Goal: Task Accomplishment & Management: Manage account settings

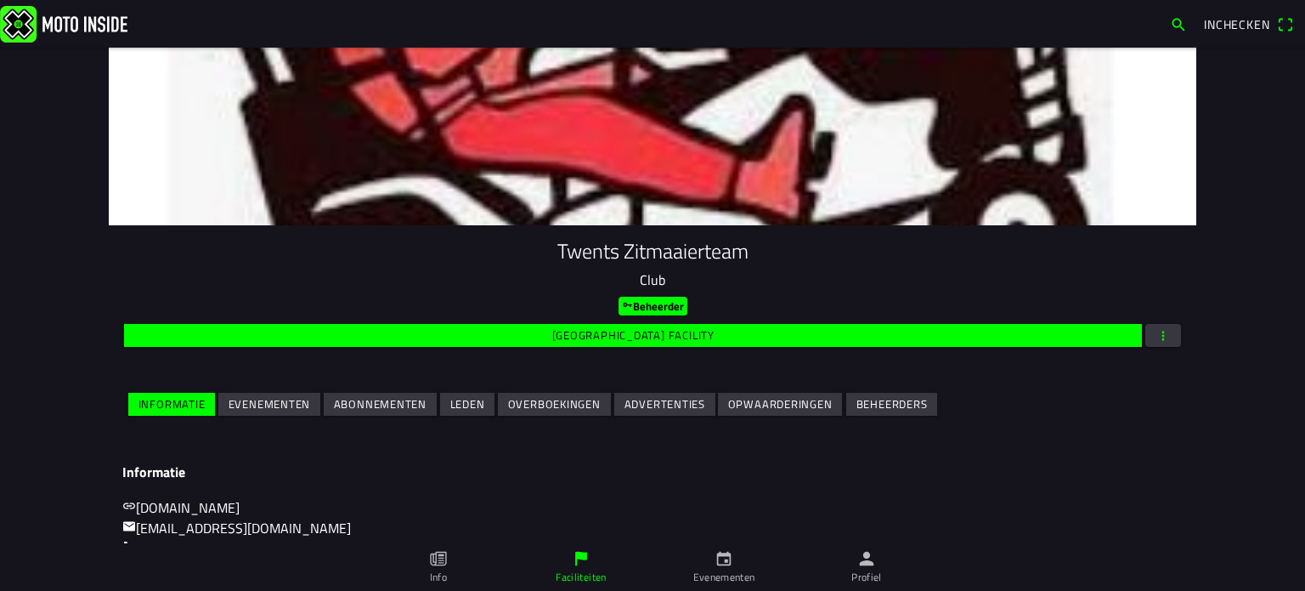
click at [269, 393] on span "Evenementen" at bounding box center [270, 404] width 82 height 23
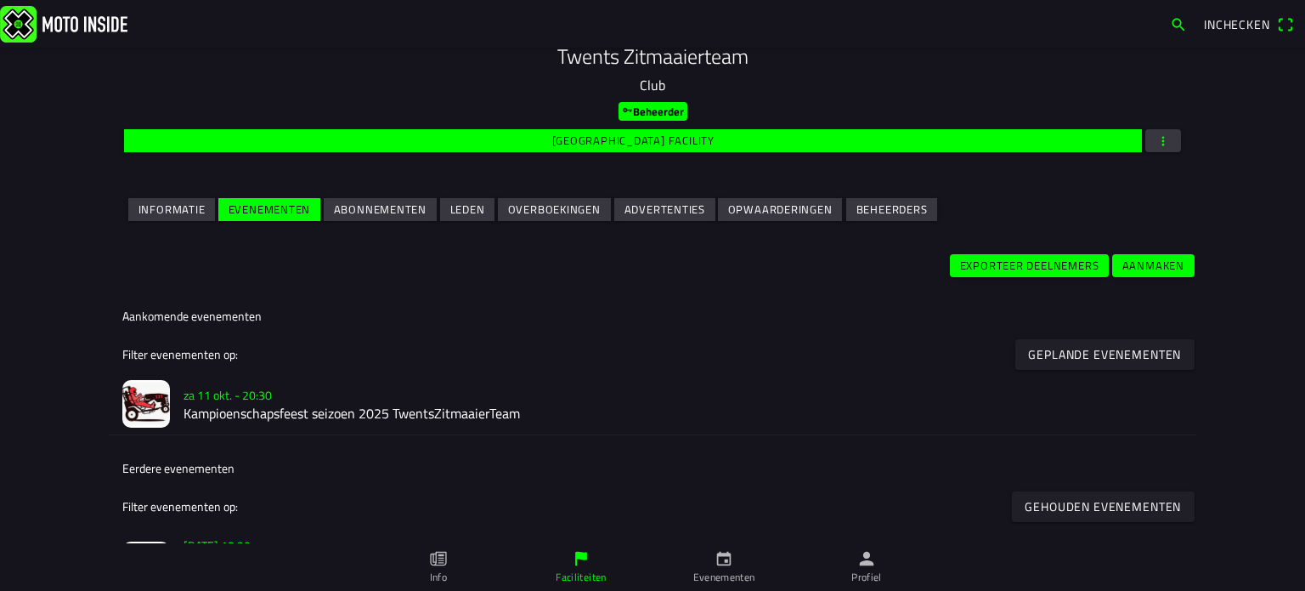
scroll to position [425, 0]
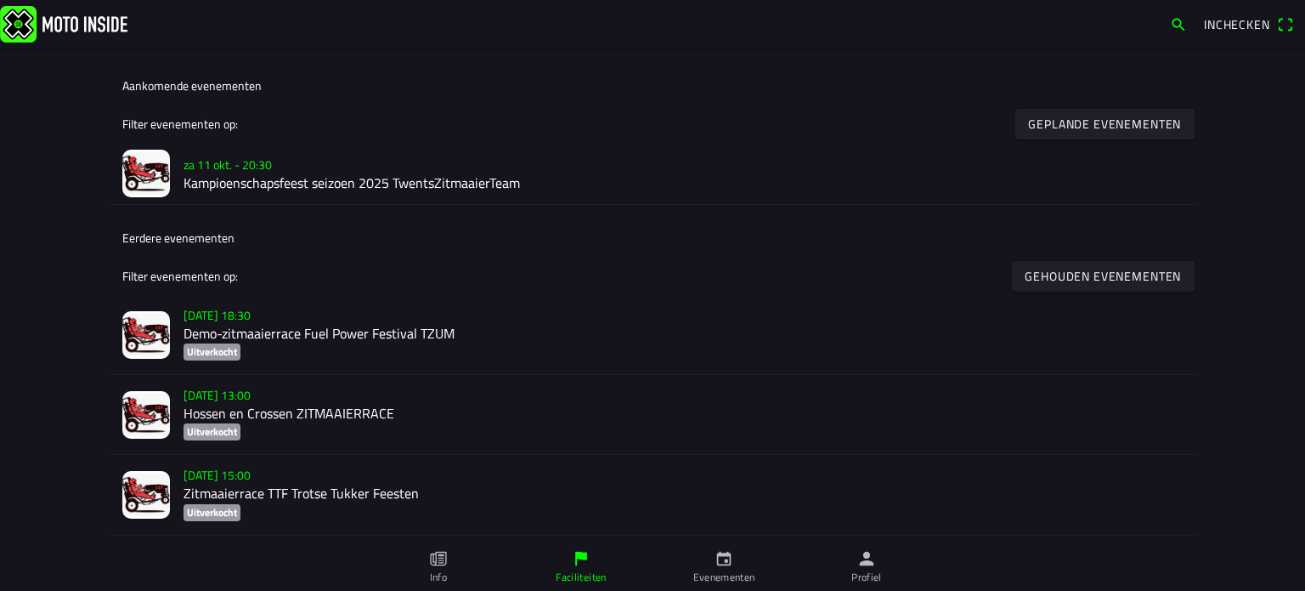
click at [127, 161] on img at bounding box center [146, 174] width 48 height 48
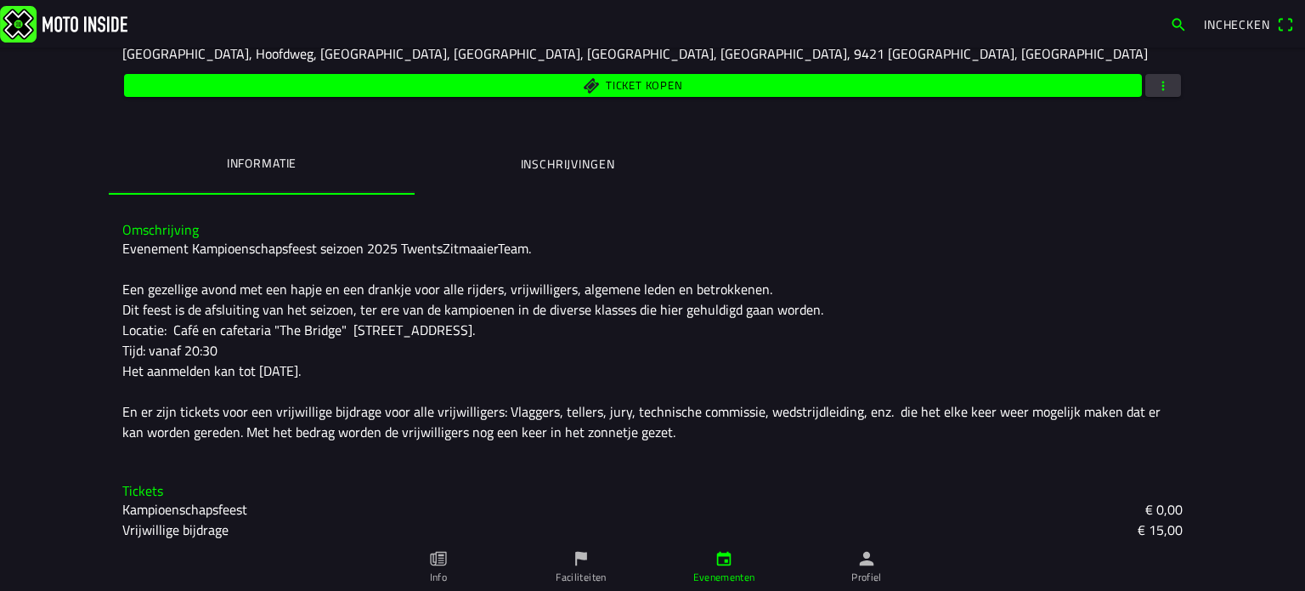
scroll to position [167, 0]
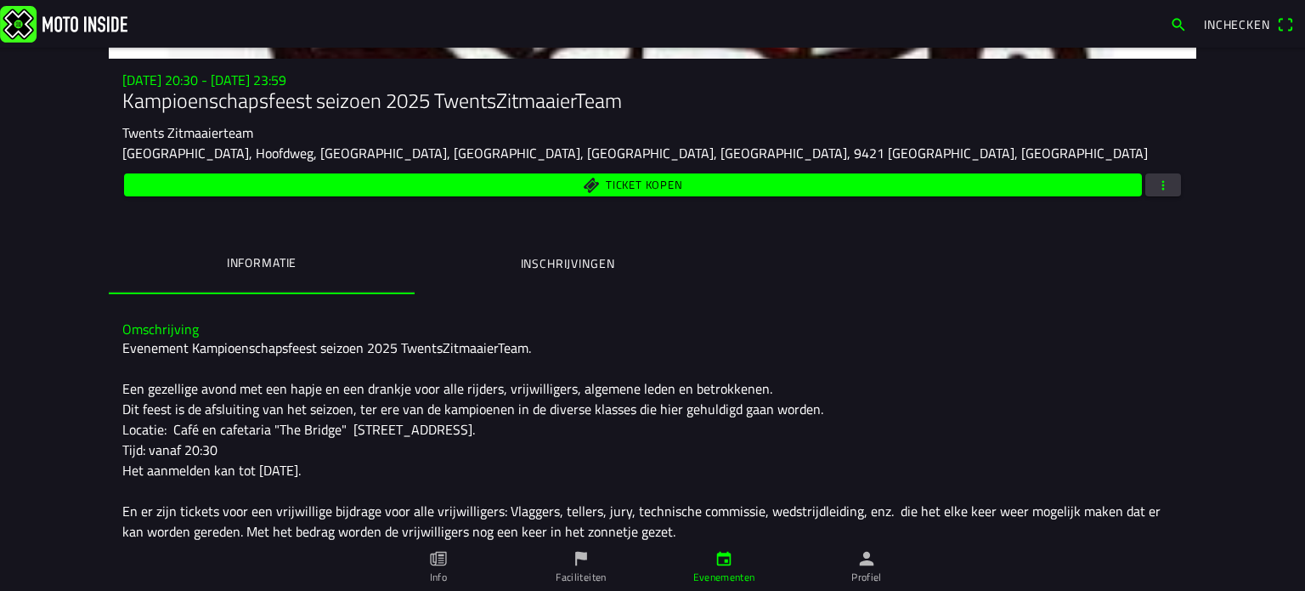
click at [1157, 176] on span "button" at bounding box center [1163, 184] width 15 height 23
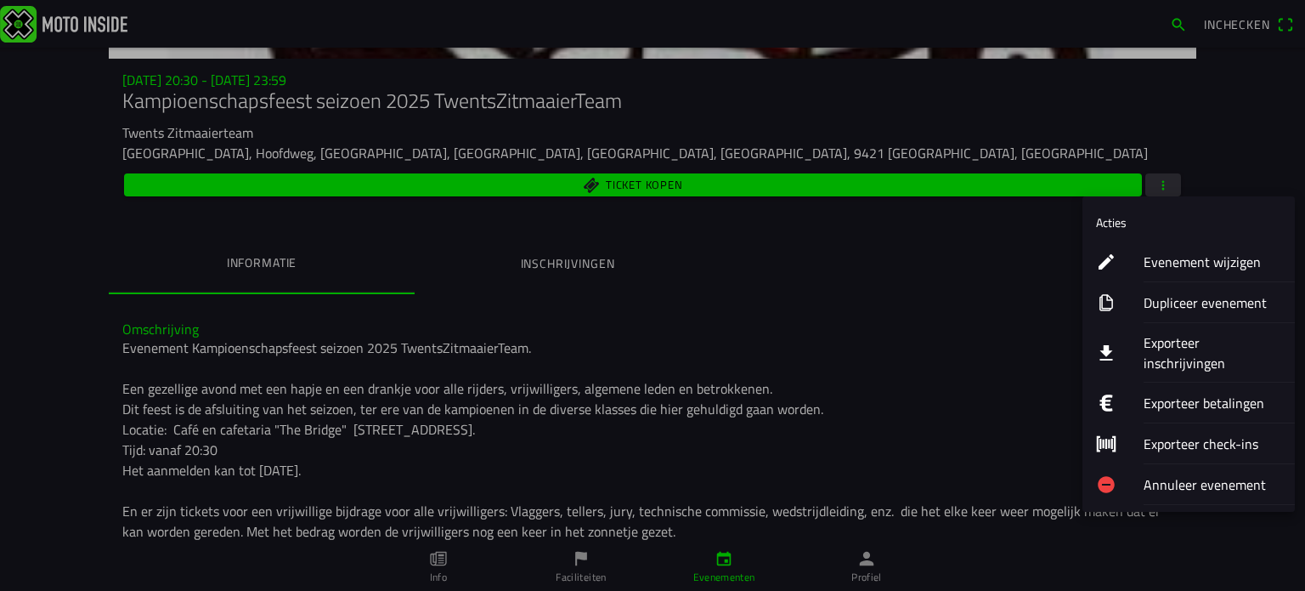
click at [1186, 253] on ion-label "Evenement wijzigen" at bounding box center [1213, 262] width 138 height 20
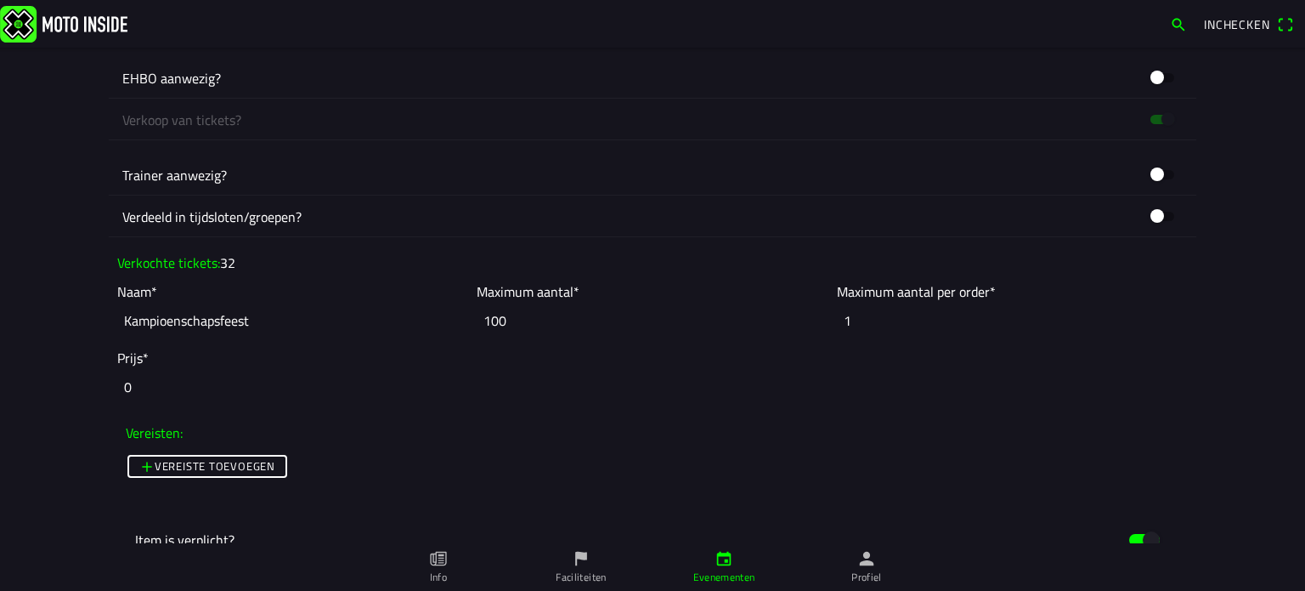
scroll to position [1020, 0]
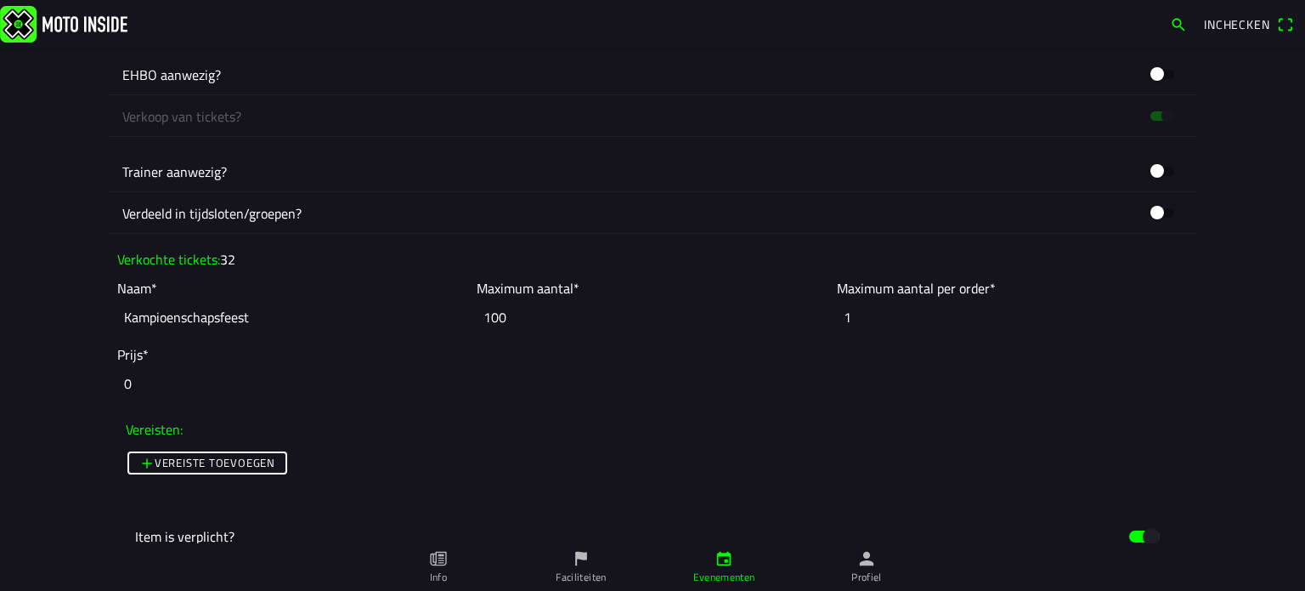
click at [514, 319] on input "100" at bounding box center [652, 316] width 351 height 37
type input "1"
type input "0"
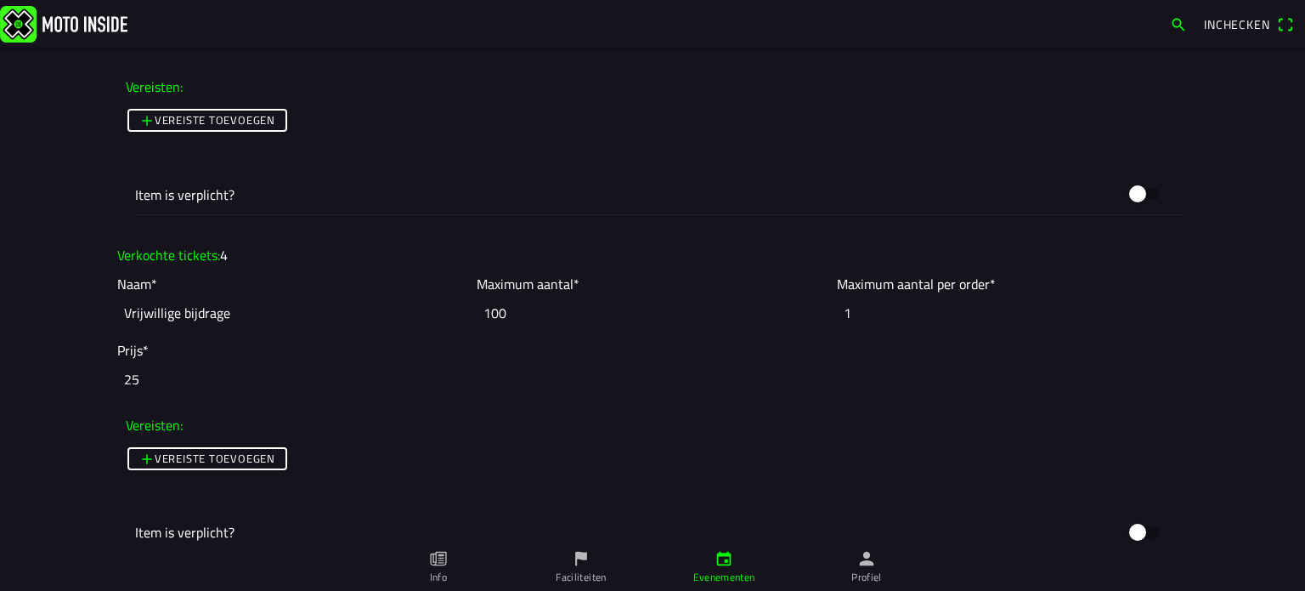
scroll to position [1530, 0]
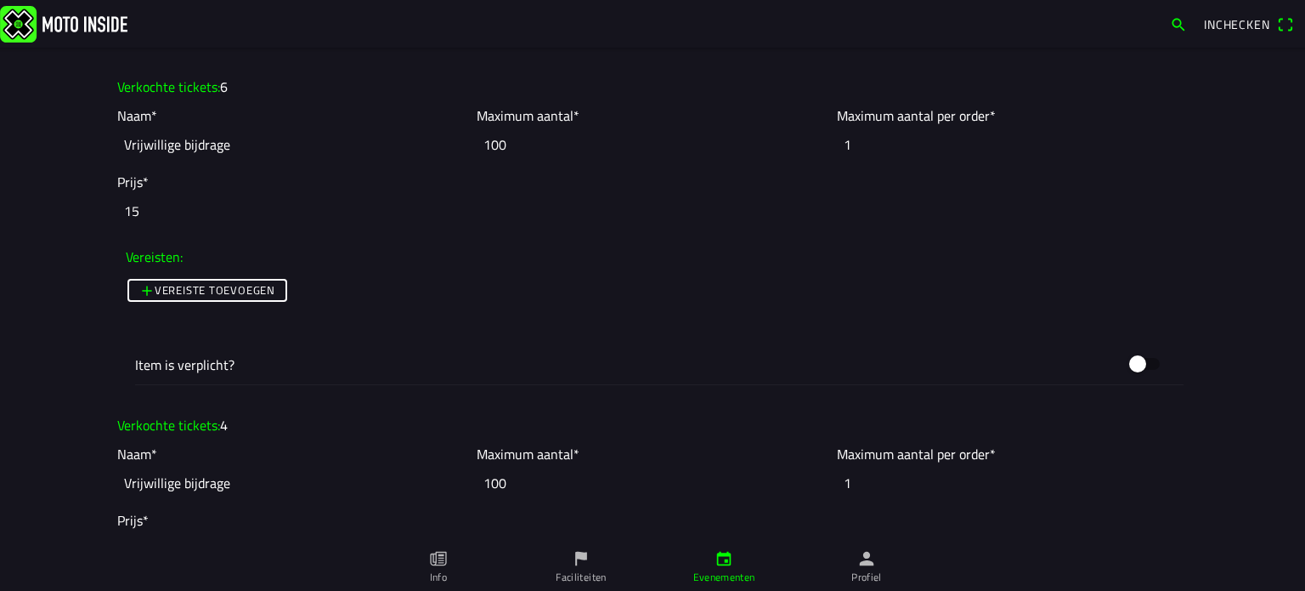
type input "30"
click at [508, 140] on input "100" at bounding box center [652, 144] width 351 height 37
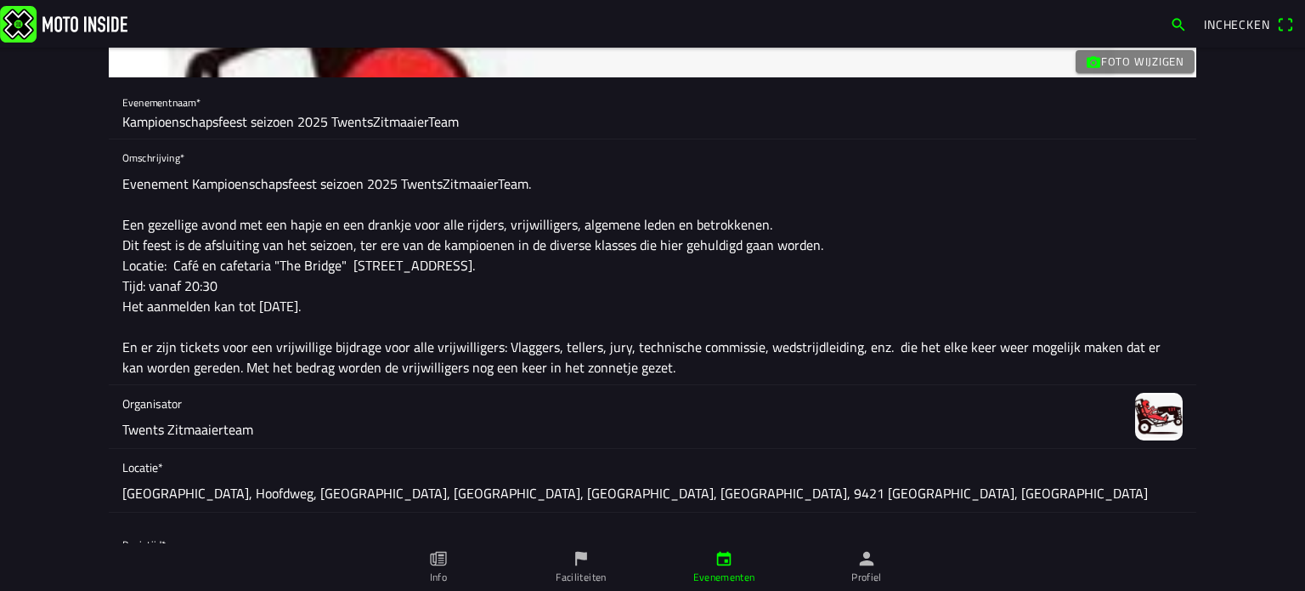
scroll to position [0, 0]
